Goal: Find contact information: Find contact information

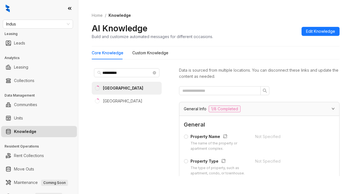
scroll to position [84, 0]
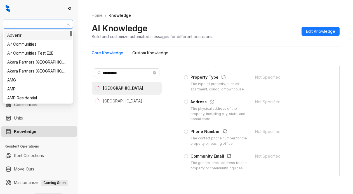
click at [19, 23] on span "Indus" at bounding box center [38, 24] width 64 height 8
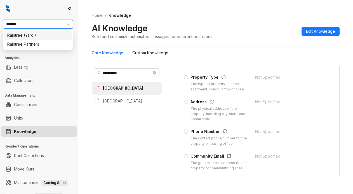
type input "********"
click at [43, 42] on div "Raintree Partners" at bounding box center [37, 44] width 61 height 6
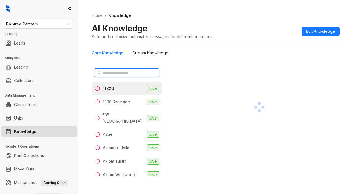
click at [109, 74] on input "text" at bounding box center [126, 73] width 49 height 6
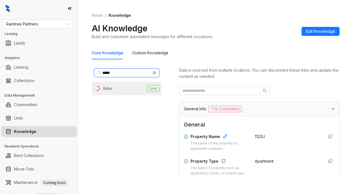
type input "*****"
click at [104, 88] on div "Aster" at bounding box center [108, 88] width 10 height 6
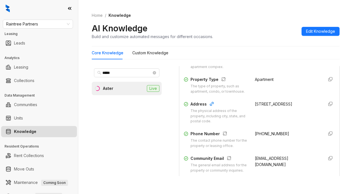
scroll to position [84, 0]
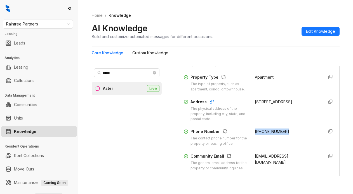
drag, startPoint x: 248, startPoint y: 135, endPoint x: 283, endPoint y: 135, distance: 34.4
click at [283, 135] on div "Phone Number The contact phone number for the property or leasing office. [PHON…" at bounding box center [259, 137] width 151 height 18
copy span "[PHONE_NUMBER]"
drag, startPoint x: 246, startPoint y: 161, endPoint x: 293, endPoint y: 164, distance: 47.1
click at [293, 164] on div "Community Email The general email address for the property or community inquiri…" at bounding box center [259, 162] width 151 height 18
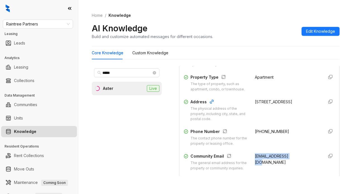
copy span "[EMAIL_ADDRESS][DOMAIN_NAME]"
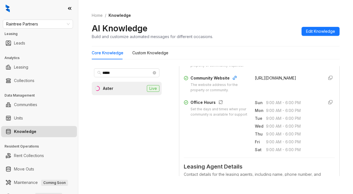
scroll to position [224, 0]
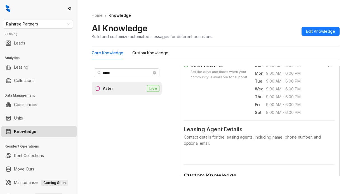
drag, startPoint x: 224, startPoint y: 104, endPoint x: 230, endPoint y: 99, distance: 8.0
click at [224, 105] on div "Office Hours Set the days and times when your community is available for suppor…" at bounding box center [259, 89] width 151 height 54
